Goal: Information Seeking & Learning: Check status

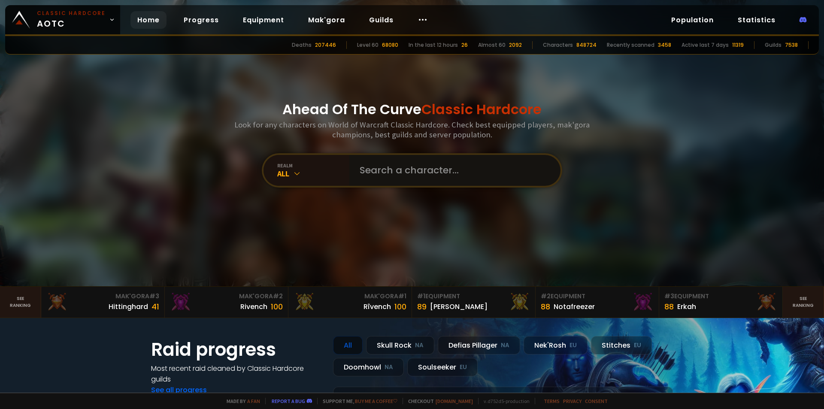
click at [423, 166] on input "text" at bounding box center [452, 170] width 196 height 31
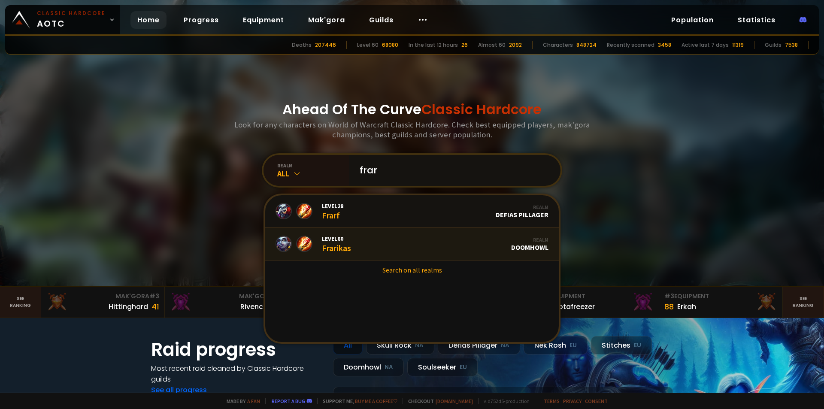
type input "frar"
click at [367, 241] on link "Level 60 Frarikas Realm Doomhowl" at bounding box center [411, 244] width 293 height 33
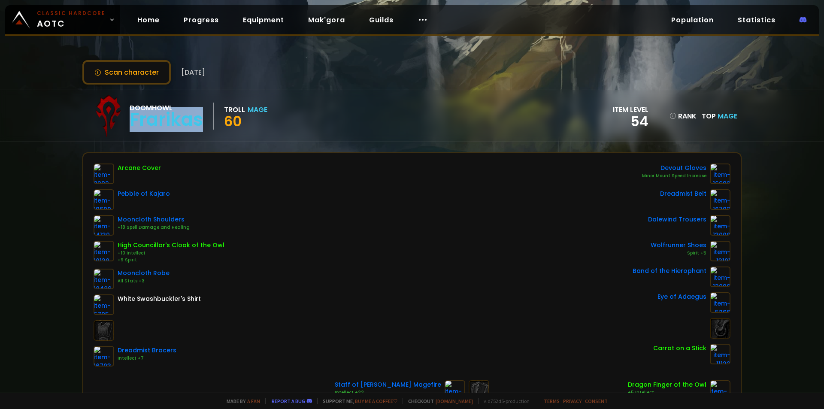
drag, startPoint x: 206, startPoint y: 118, endPoint x: 133, endPoint y: 124, distance: 74.0
click at [133, 124] on div "Doomhowl Frarikas" at bounding box center [172, 116] width 84 height 27
copy div "Frarikas"
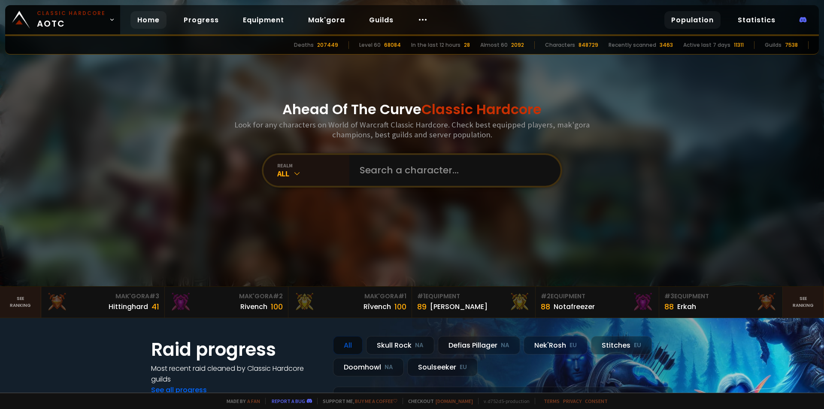
click at [681, 21] on link "Population" at bounding box center [692, 20] width 56 height 18
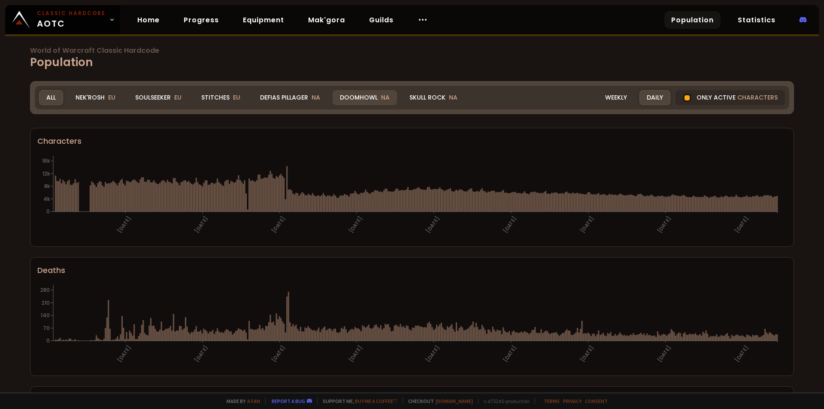
click at [362, 95] on div "Doomhowl NA" at bounding box center [365, 97] width 64 height 15
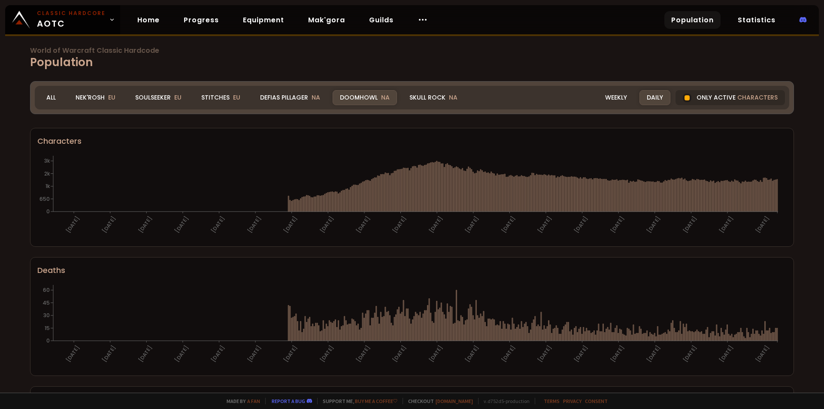
click at [360, 98] on div "Doomhowl NA" at bounding box center [365, 97] width 64 height 15
click at [621, 100] on div "Weekly" at bounding box center [616, 97] width 36 height 15
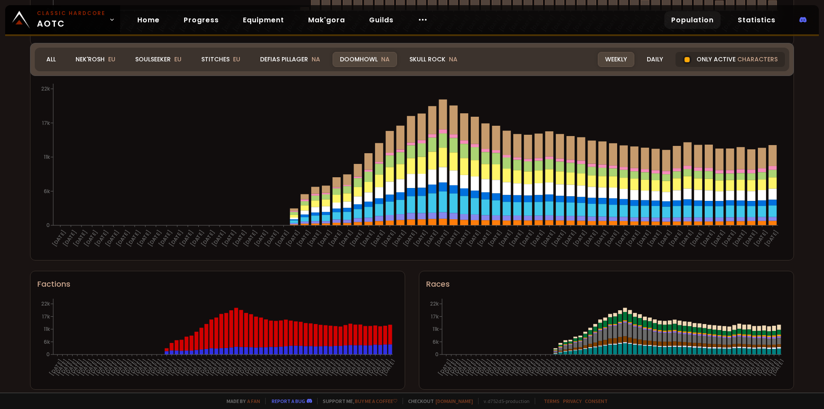
scroll to position [466, 0]
